Goal: Complete application form: Complete application form

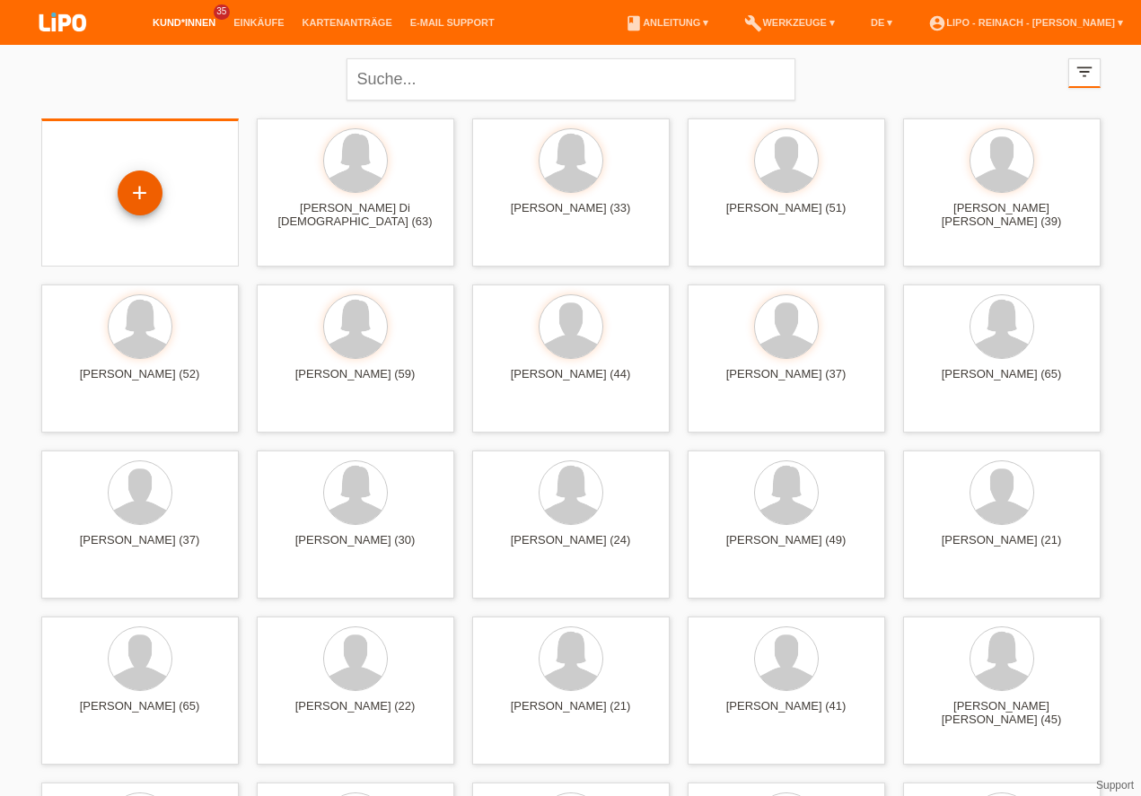
click at [152, 183] on div "+" at bounding box center [139, 193] width 43 height 31
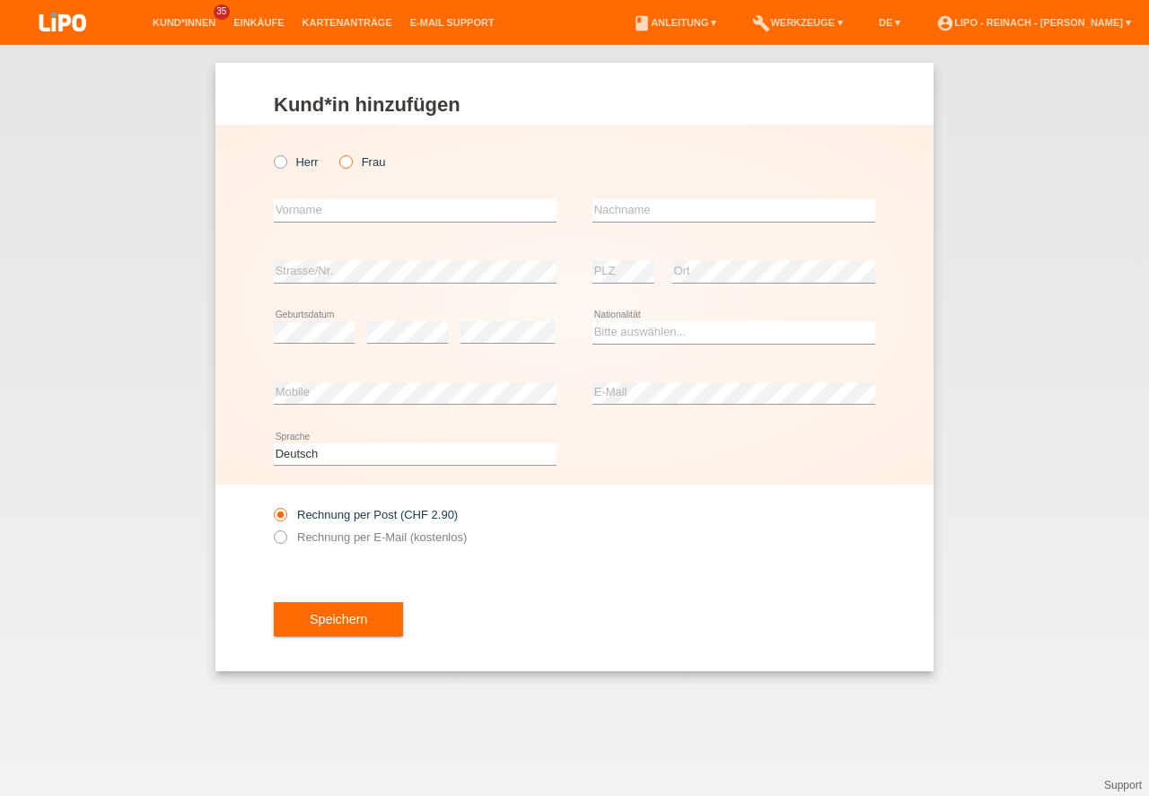
click at [337, 153] on icon at bounding box center [337, 153] width 0 height 0
click at [345, 161] on input "Frau" at bounding box center [345, 161] width 12 height 12
radio input "true"
click at [328, 214] on input "text" at bounding box center [415, 210] width 283 height 22
type input "[PERSON_NAME] [PERSON_NAME]"
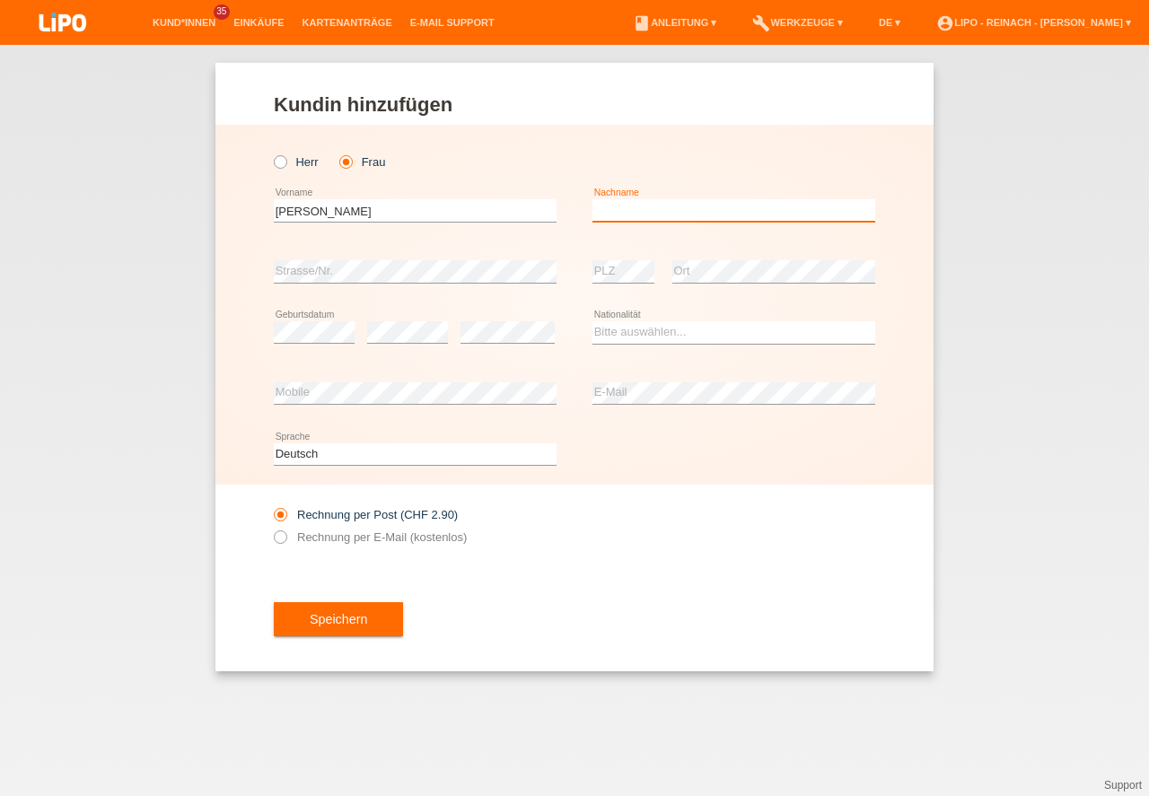
click at [642, 210] on input "text" at bounding box center [733, 210] width 283 height 22
type input "Brünisholz"
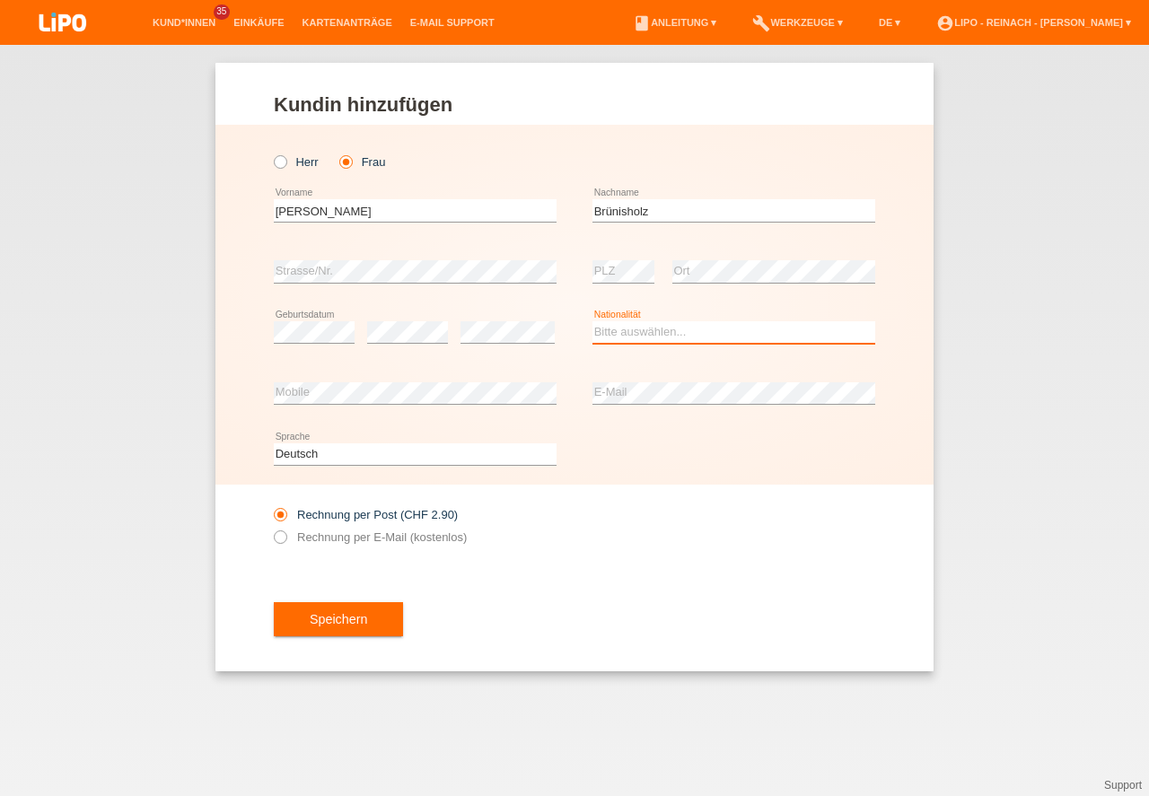
click at [643, 334] on select "Bitte auswählen... Schweiz Deutschland Liechtenstein Österreich ------------ Af…" at bounding box center [733, 332] width 283 height 22
select select "CH"
click at [0, 0] on option "Schweiz" at bounding box center [0, 0] width 0 height 0
click at [271, 528] on icon at bounding box center [271, 528] width 0 height 0
click at [281, 538] on input "Rechnung per E-Mail (kostenlos)" at bounding box center [280, 541] width 12 height 22
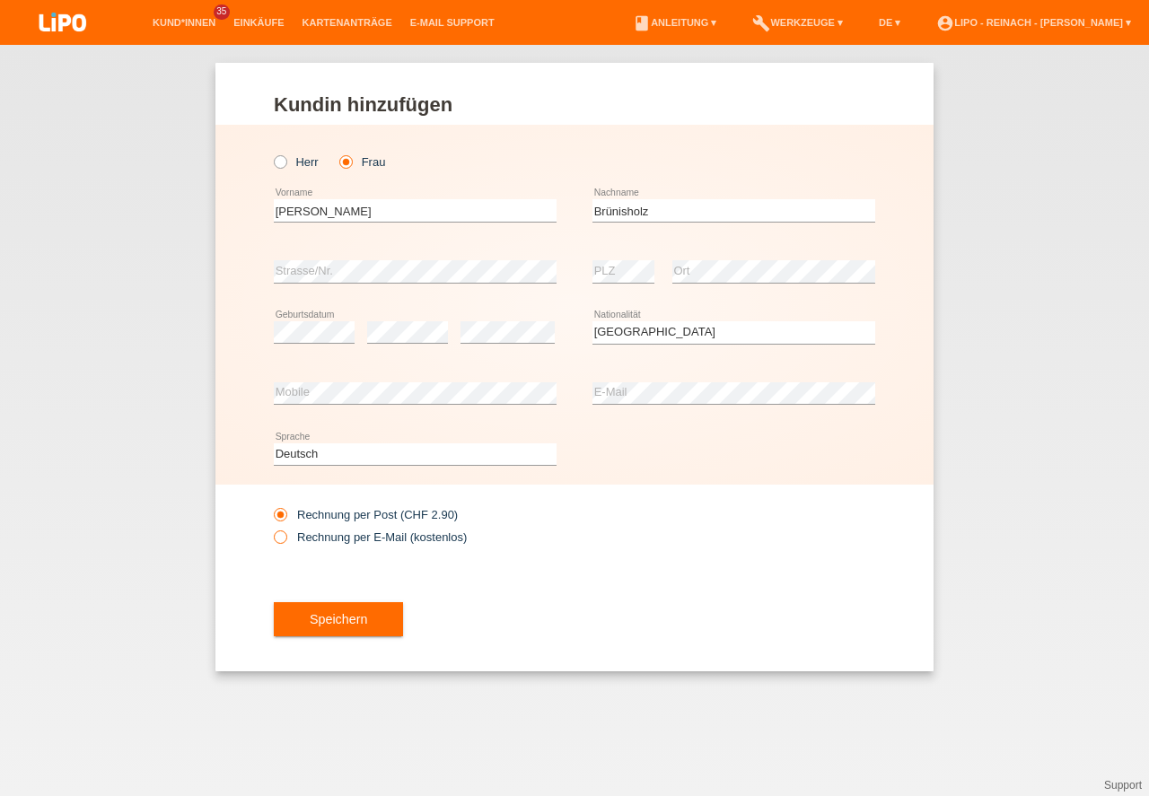
radio input "true"
click at [342, 617] on button "Speichern" at bounding box center [338, 619] width 129 height 34
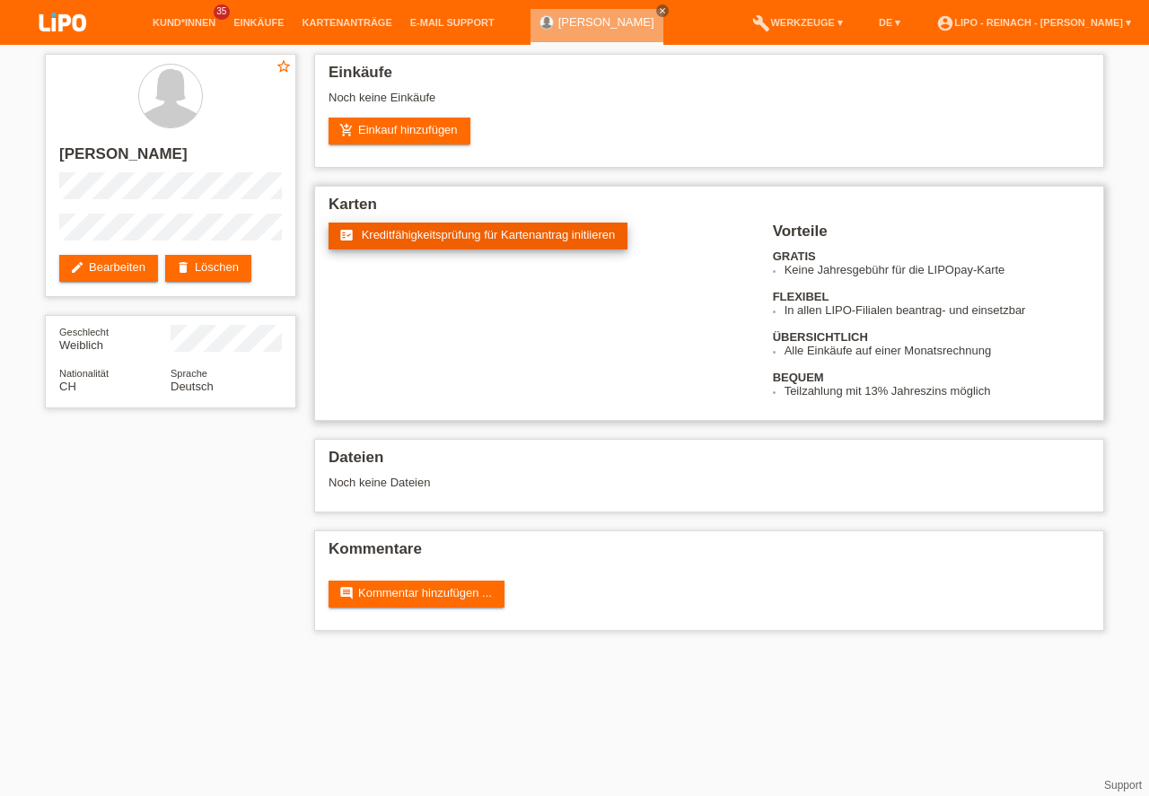
click at [475, 240] on span "Kreditfähigkeitsprüfung für Kartenantrag initiieren" at bounding box center [489, 234] width 254 height 13
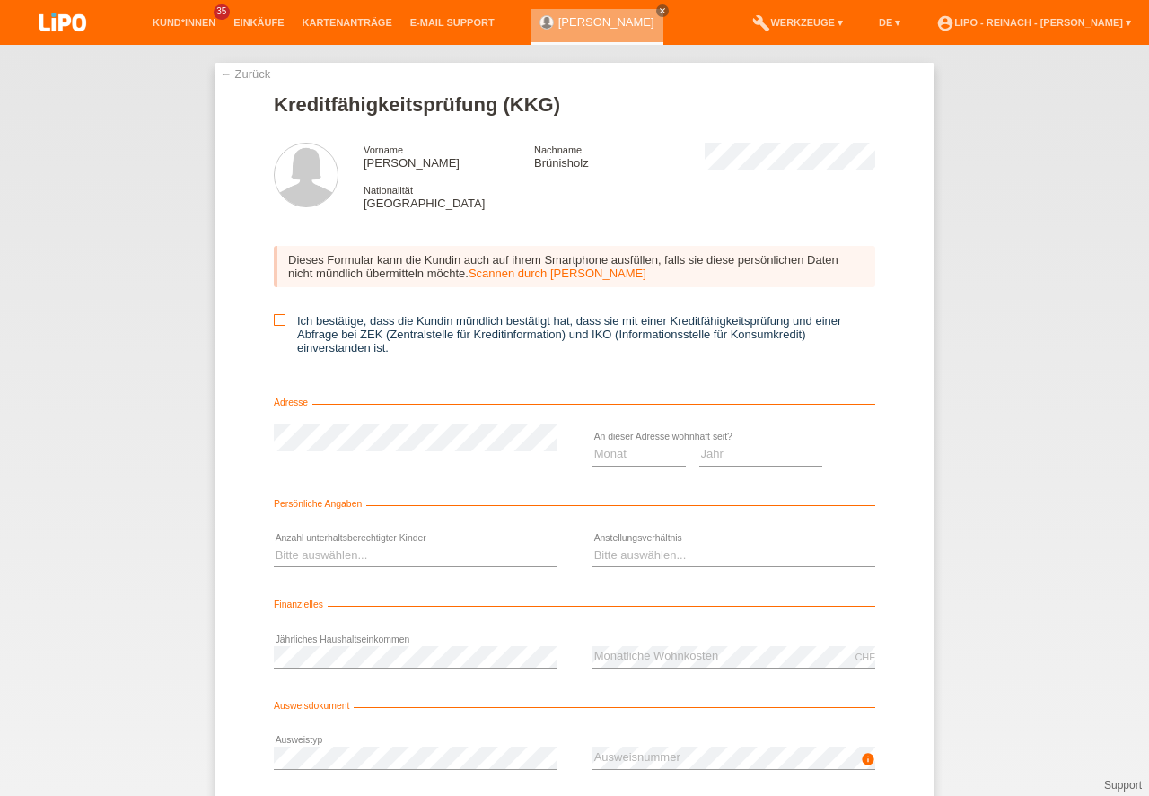
click at [277, 321] on icon at bounding box center [280, 320] width 12 height 12
click at [277, 321] on input "Ich bestätige, dass die Kundin mündlich bestätigt hat, dass sie mit einer Kredi…" at bounding box center [280, 320] width 12 height 12
checkbox input "true"
click at [614, 453] on select "Monat 01 02 03 04 05 06 07 08 09 10" at bounding box center [638, 454] width 93 height 22
select select "01"
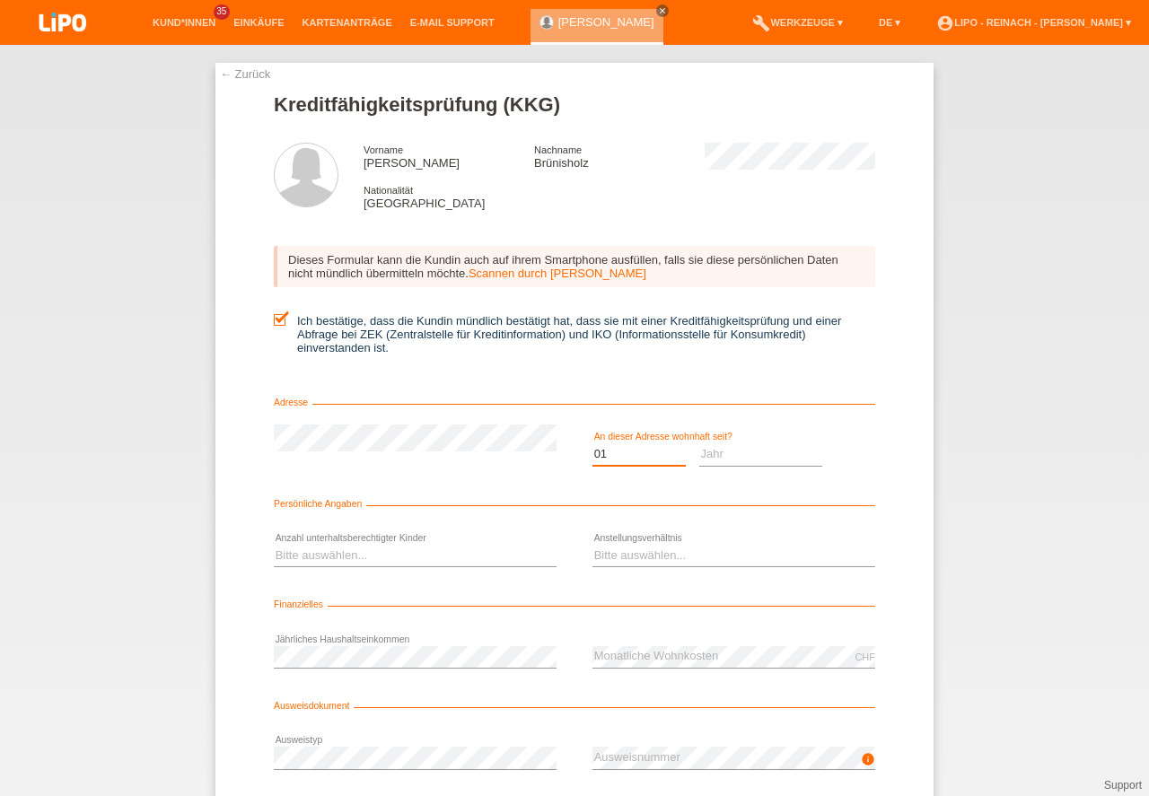
click at [0, 0] on option "01" at bounding box center [0, 0] width 0 height 0
click at [751, 460] on select "Jahr 2025 2024 2023 2022 2021 2020 2019 2018 2017 2016 2015 2014 2013 2012 2011…" at bounding box center [761, 454] width 124 height 22
click at [733, 454] on select "Jahr 2025 2024 2023 2022 2021 2020 2019 2018 2017 2016 2015 2014 2013 2012 2011…" at bounding box center [761, 454] width 124 height 22
select select "2025"
click at [0, 0] on option "2025" at bounding box center [0, 0] width 0 height 0
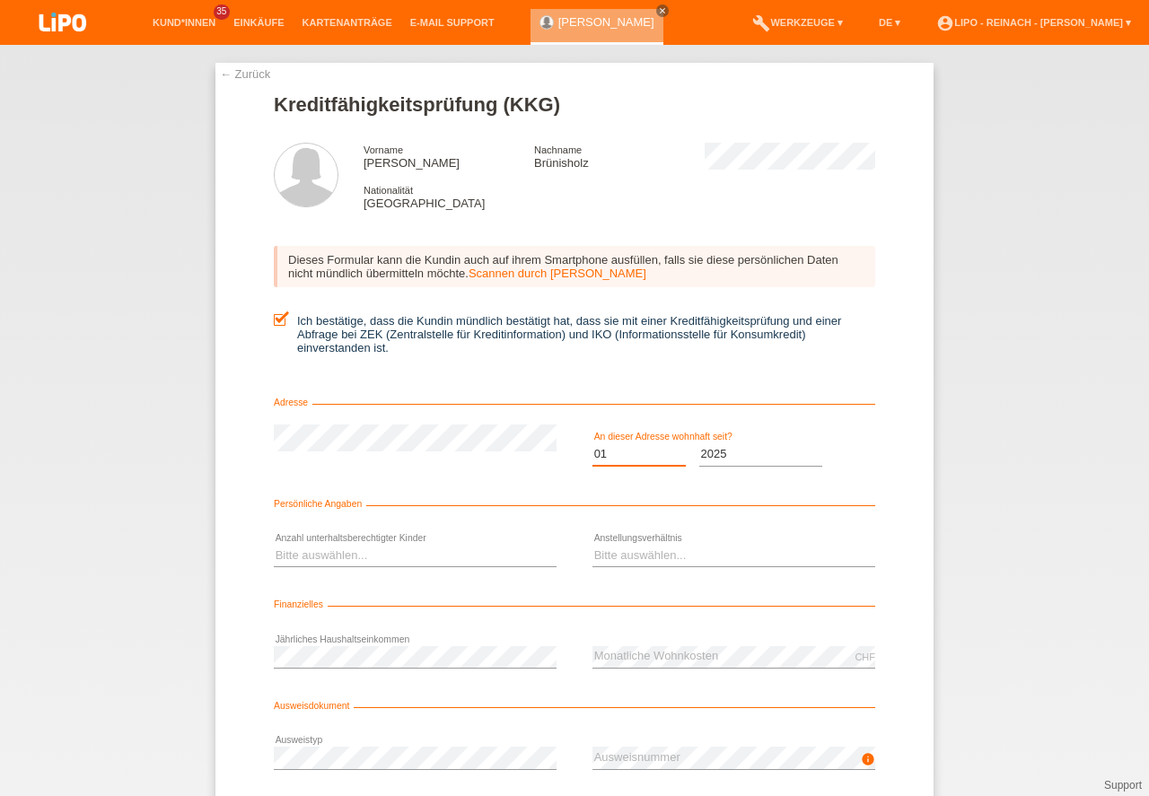
click at [618, 449] on select "Monat 01 02 03 04 05 06 07 08 09 10" at bounding box center [638, 454] width 93 height 22
select select "07"
click at [0, 0] on option "07" at bounding box center [0, 0] width 0 height 0
click at [313, 556] on select "Bitte auswählen... 0 1 2 3 4 5 6 7 8 9" at bounding box center [415, 556] width 283 height 22
select select "2"
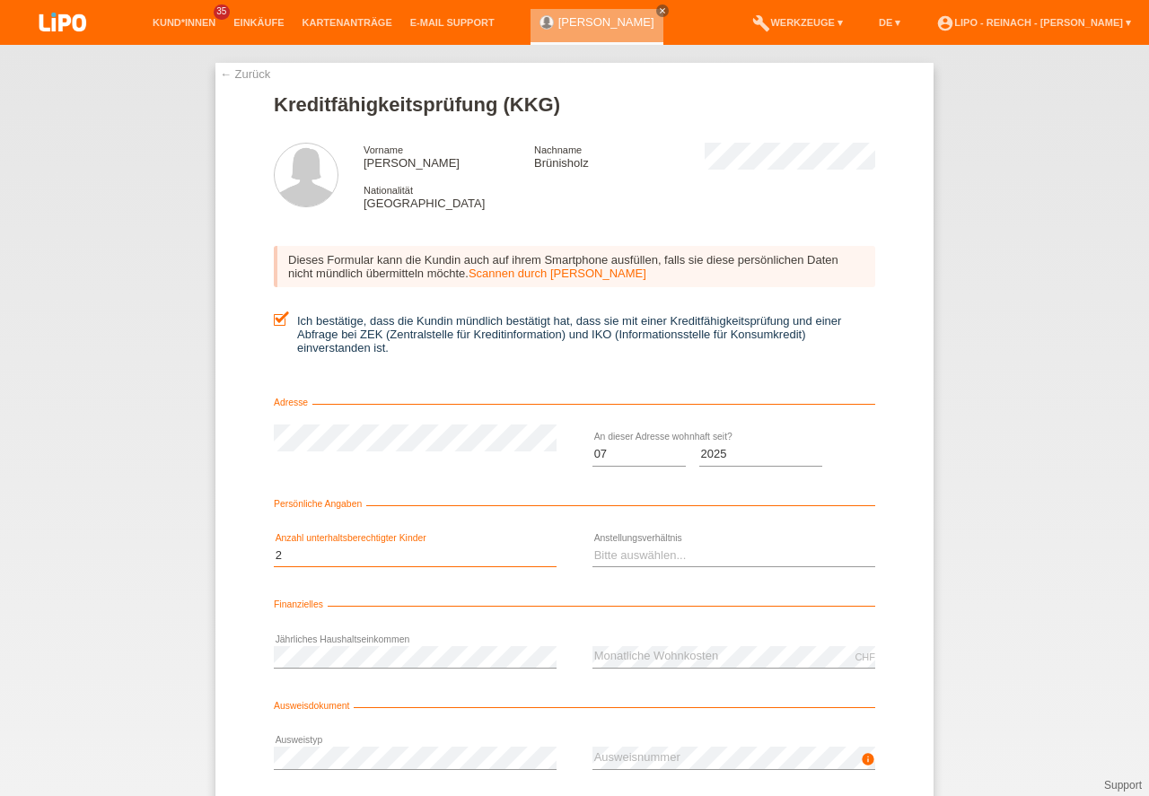
click at [0, 0] on option "2" at bounding box center [0, 0] width 0 height 0
click at [628, 558] on select "Bitte auswählen... Unbefristet Befristet Lehrling/Student Pensioniert Nicht arb…" at bounding box center [733, 556] width 283 height 22
select select "UNLIMITED"
click at [0, 0] on option "Unbefristet" at bounding box center [0, 0] width 0 height 0
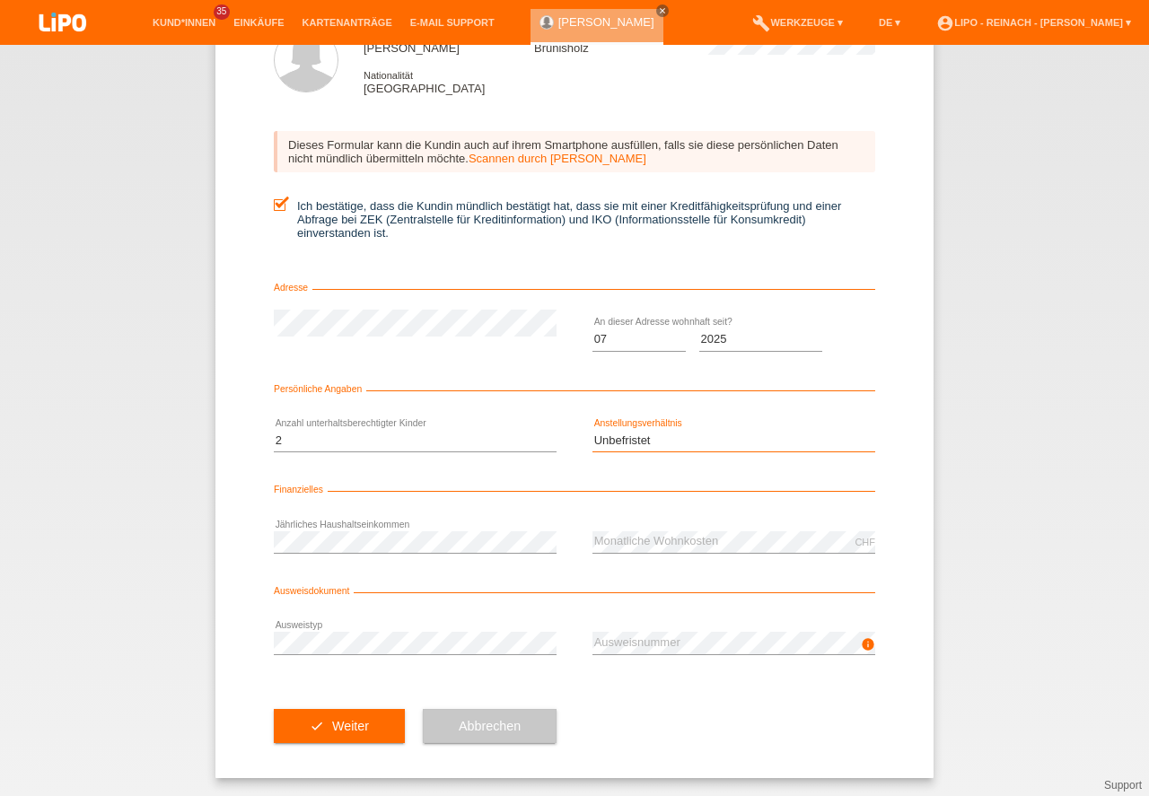
scroll to position [38, 0]
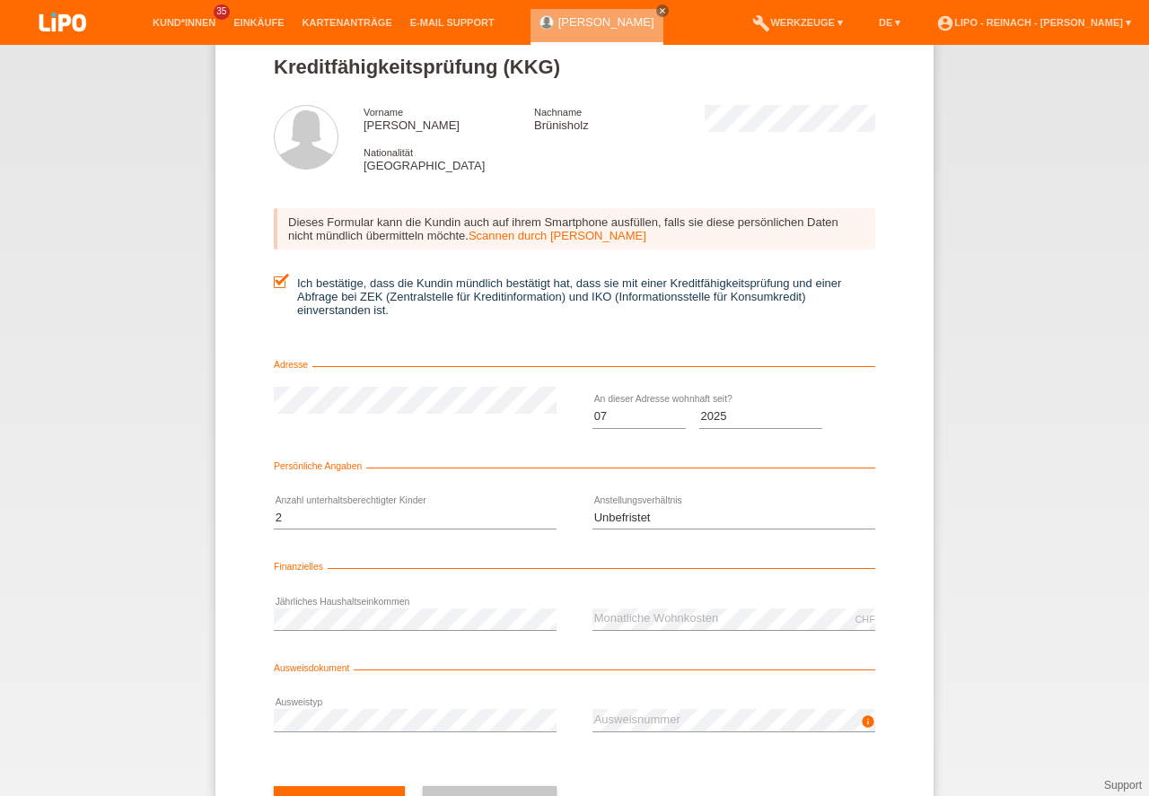
click at [643, 707] on div "info error Ausweisnummer" at bounding box center [733, 720] width 283 height 61
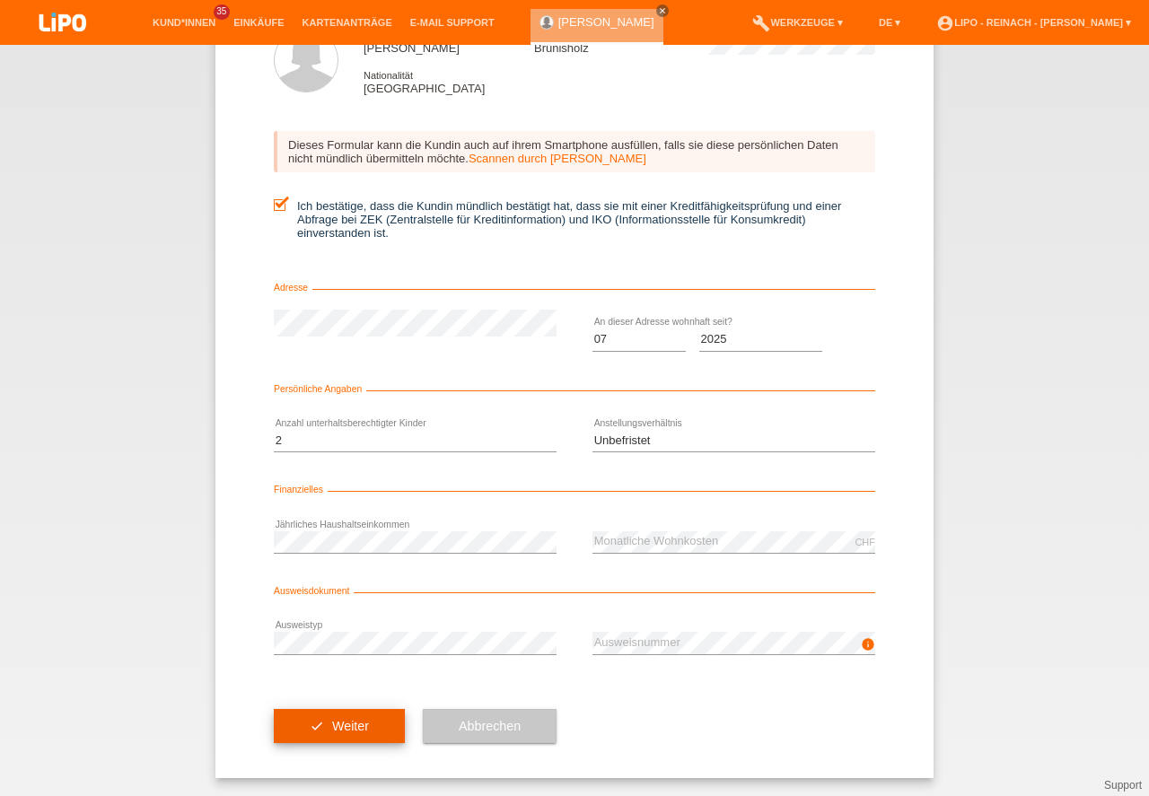
click at [320, 730] on button "check Weiter" at bounding box center [339, 726] width 131 height 34
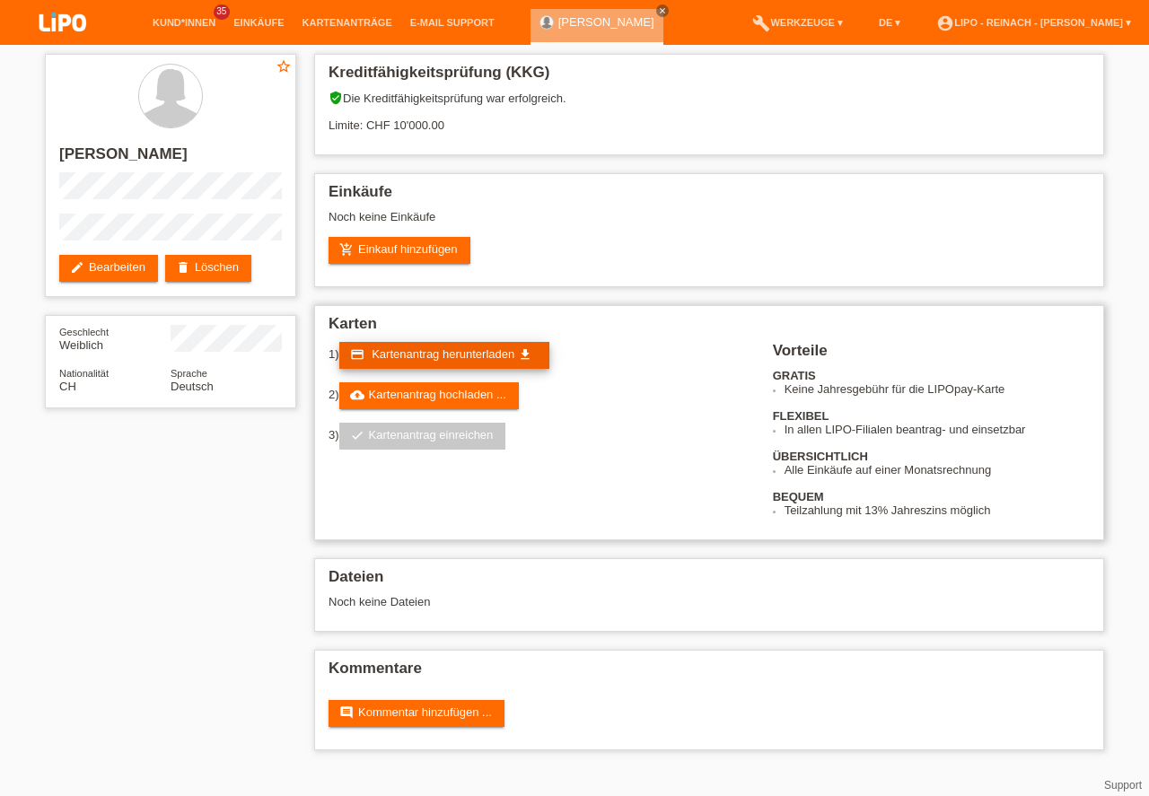
click at [427, 358] on span "Kartenantrag herunterladen" at bounding box center [443, 353] width 143 height 13
click at [411, 239] on link "add_shopping_cart Einkauf hinzufügen" at bounding box center [400, 250] width 142 height 27
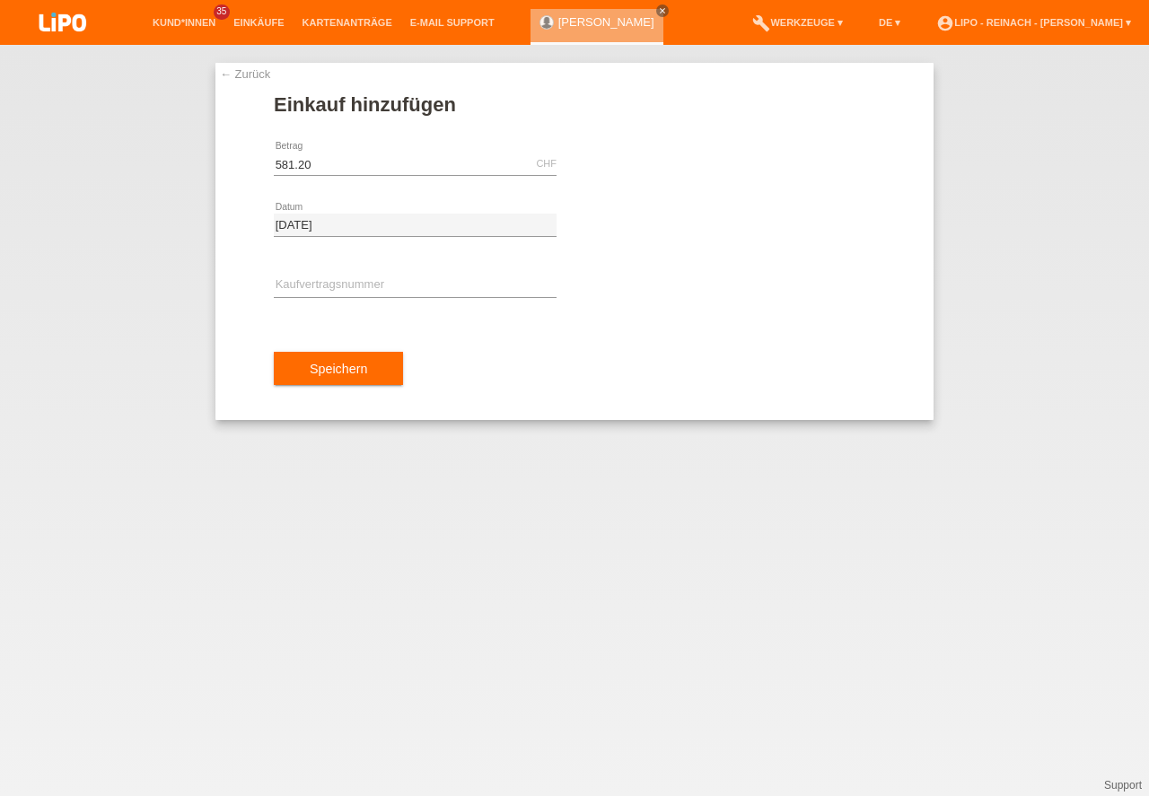
type input "581.20"
click at [345, 278] on input "text" at bounding box center [415, 286] width 283 height 22
click at [332, 294] on input "xh" at bounding box center [415, 286] width 283 height 22
type input "x"
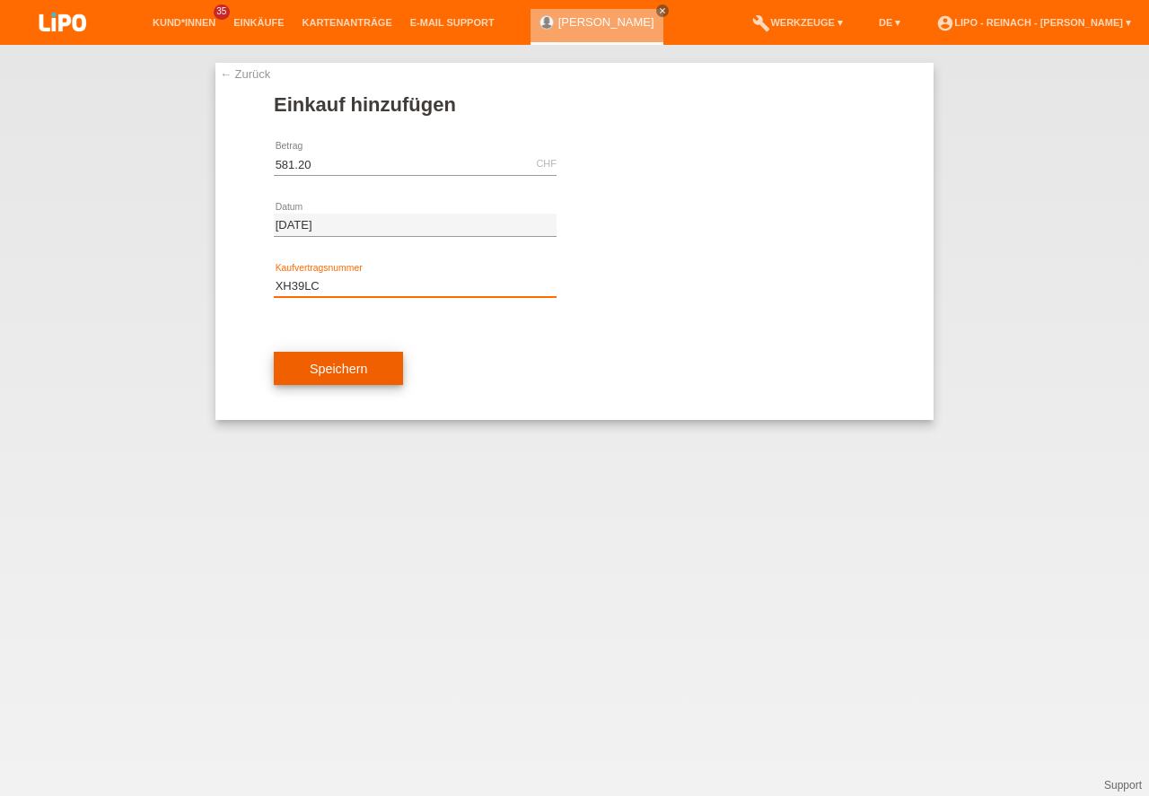
type input "XH39LC"
click at [325, 377] on button "Speichern" at bounding box center [338, 369] width 129 height 34
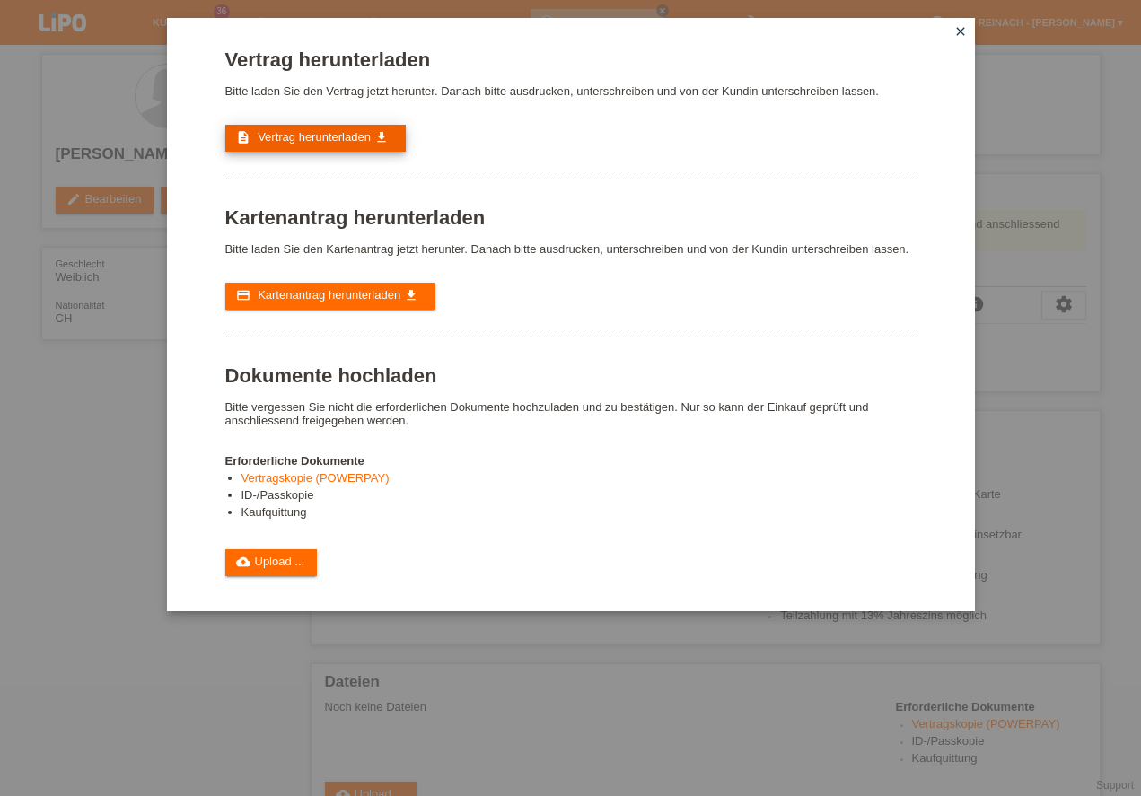
click at [356, 134] on span "Vertrag herunterladen" at bounding box center [314, 136] width 113 height 13
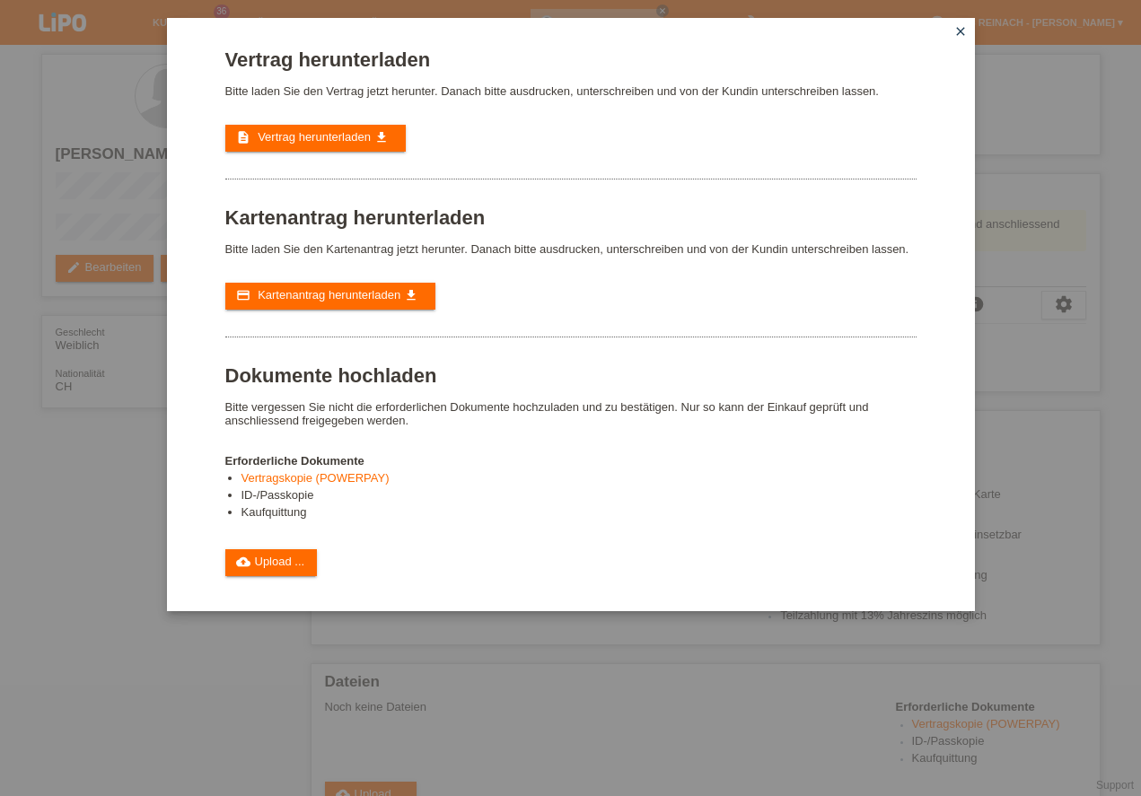
click at [967, 32] on icon "close" at bounding box center [960, 31] width 14 height 14
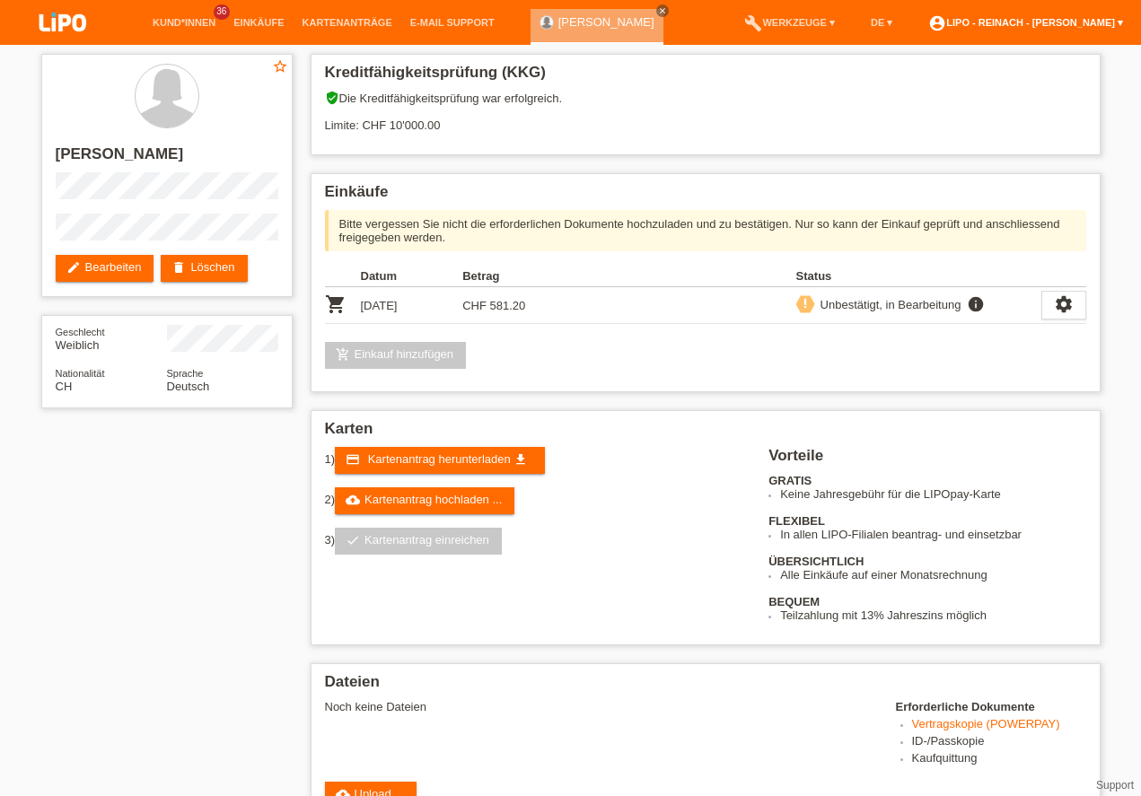
click at [1038, 19] on link "account_circle LIPO - Reinach - [PERSON_NAME] ▾" at bounding box center [1025, 22] width 213 height 11
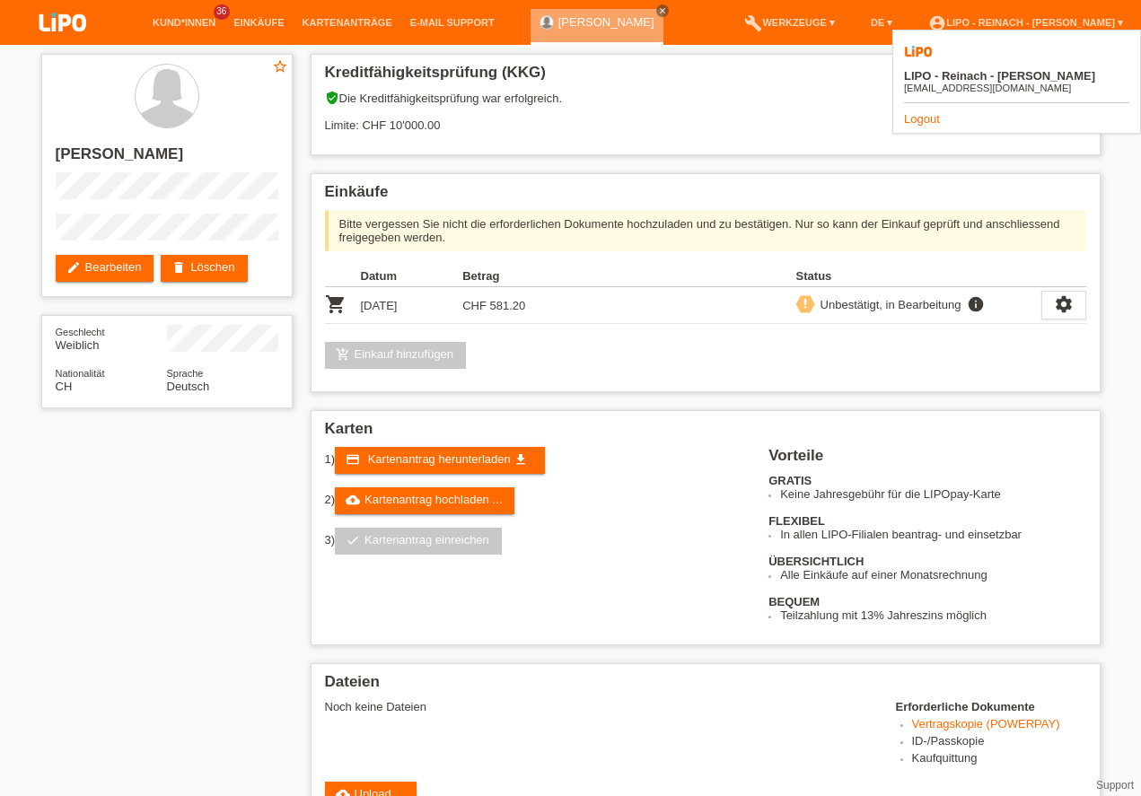
click at [918, 112] on link "Logout" at bounding box center [922, 118] width 36 height 13
